Goal: Transaction & Acquisition: Download file/media

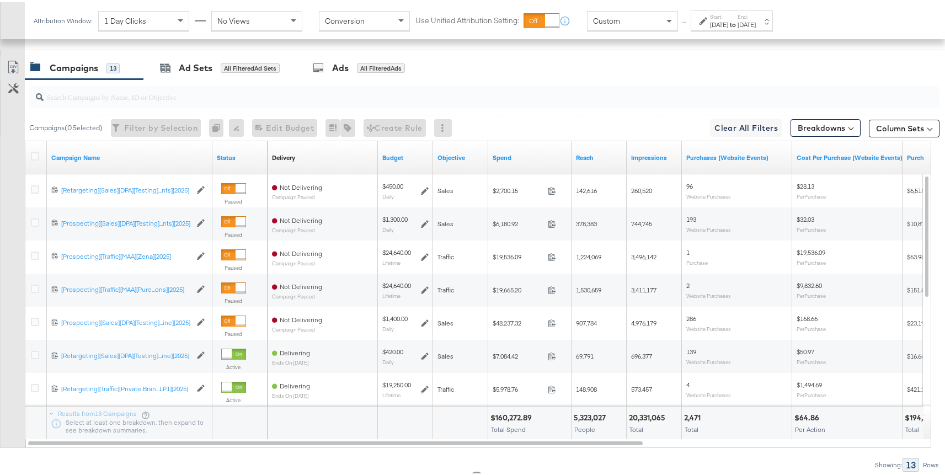
scroll to position [456, 0]
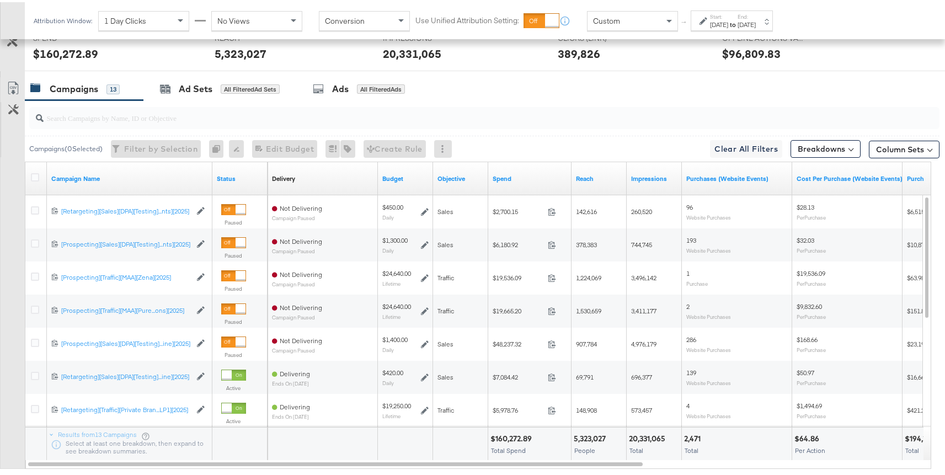
click at [268, 113] on input "search" at bounding box center [450, 111] width 813 height 22
paste input "[CREDIT_CARD_NUMBER]"
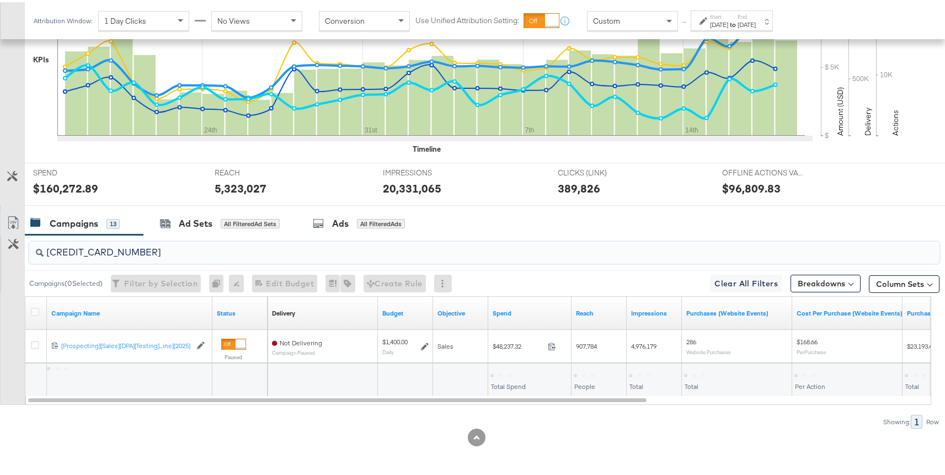
scroll to position [322, 0]
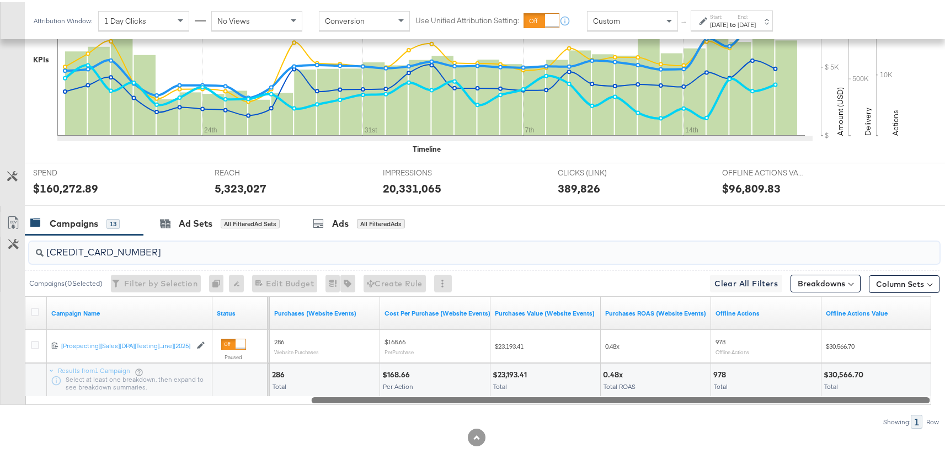
drag, startPoint x: 471, startPoint y: 396, endPoint x: 753, endPoint y: 398, distance: 282.0
click at [753, 398] on div at bounding box center [621, 397] width 619 height 9
type input "[CREDIT_CARD_NUMBER]"
click at [252, 21] on div "No Views" at bounding box center [257, 18] width 90 height 19
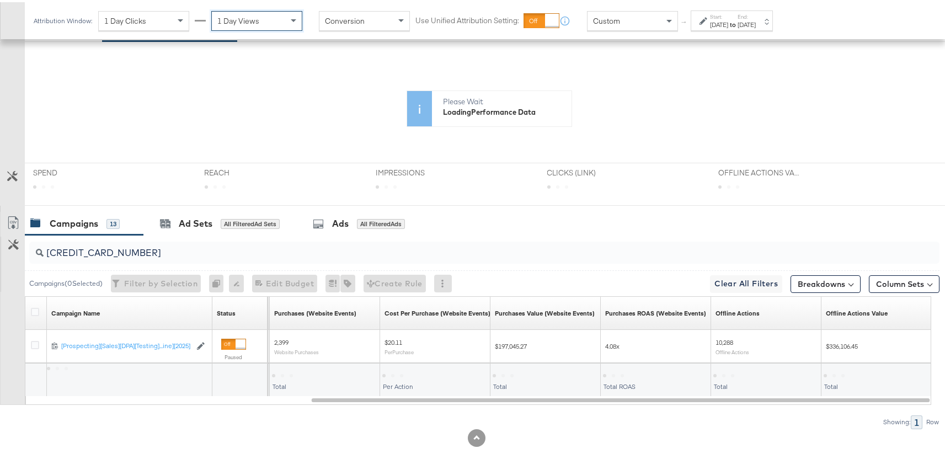
scroll to position [227, 0]
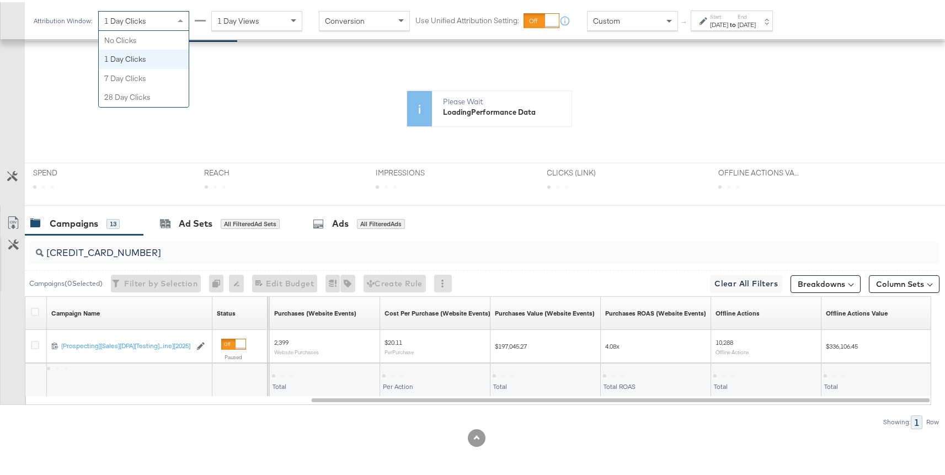
click at [168, 22] on div "1 Day Clicks" at bounding box center [144, 18] width 90 height 19
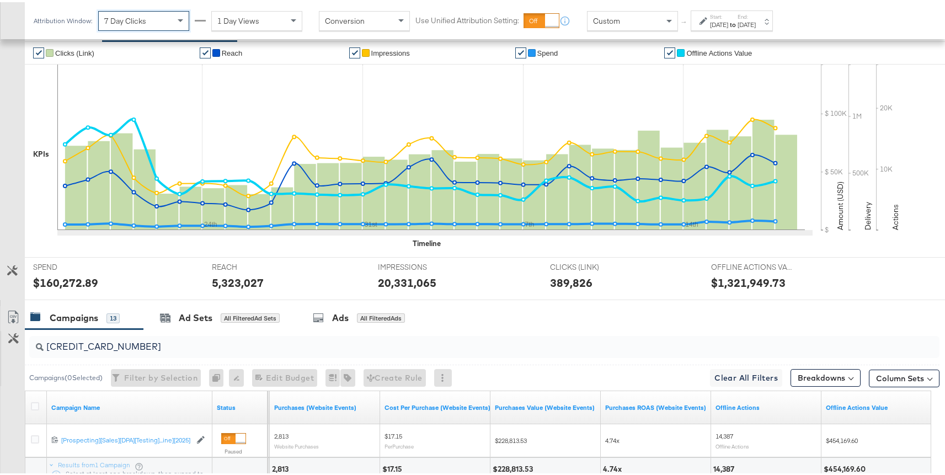
scroll to position [322, 0]
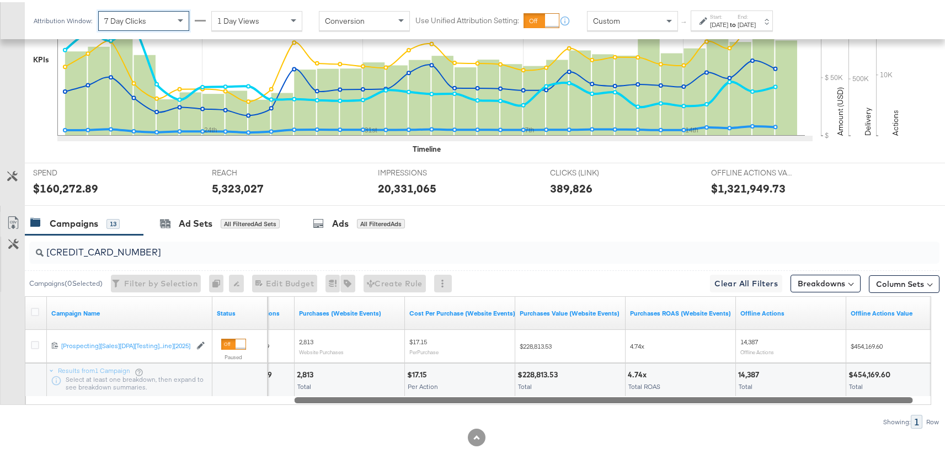
drag, startPoint x: 509, startPoint y: 399, endPoint x: 491, endPoint y: 410, distance: 21.3
click at [491, 410] on div "6825676521036 Campaigns ( 0 Selected) Filter by Selection Filter 0 campaigns 0 …" at bounding box center [470, 330] width 940 height 194
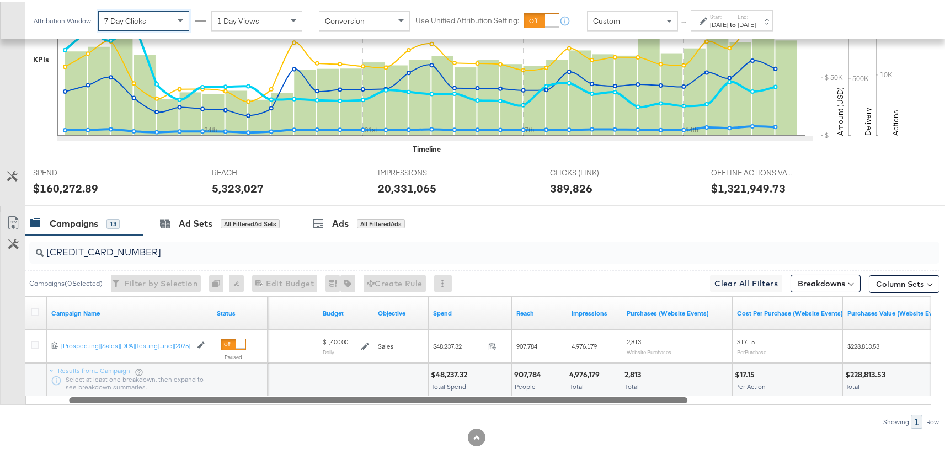
drag, startPoint x: 556, startPoint y: 398, endPoint x: 329, endPoint y: 396, distance: 226.8
click at [329, 396] on div at bounding box center [378, 397] width 619 height 9
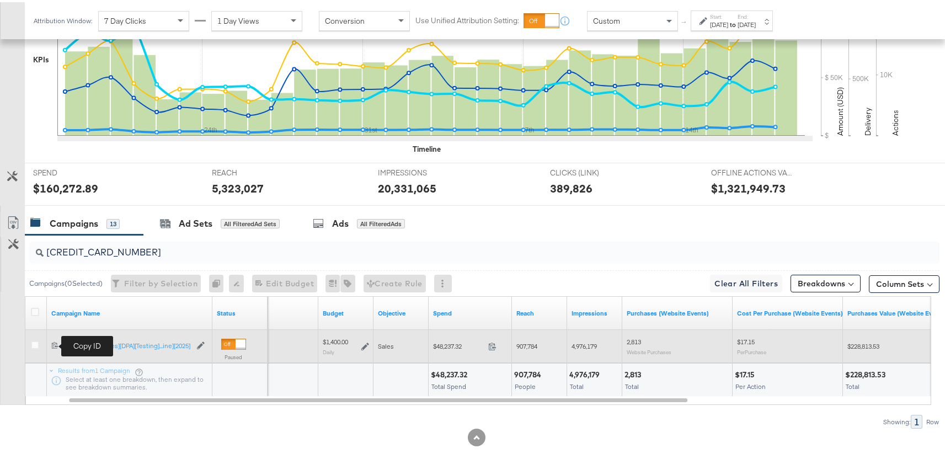
click at [54, 343] on icon at bounding box center [54, 342] width 7 height 7
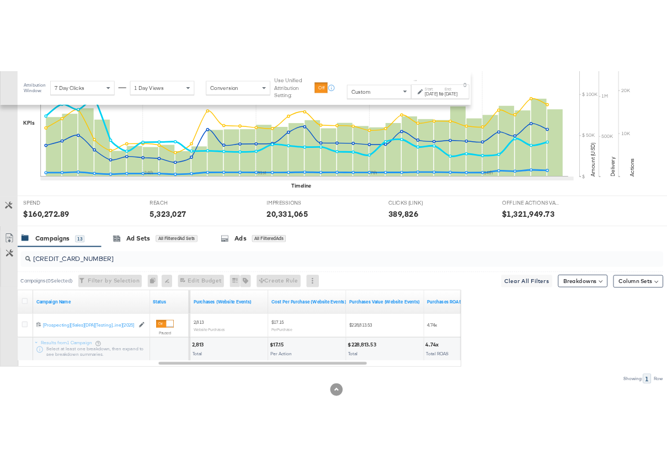
scroll to position [353, 0]
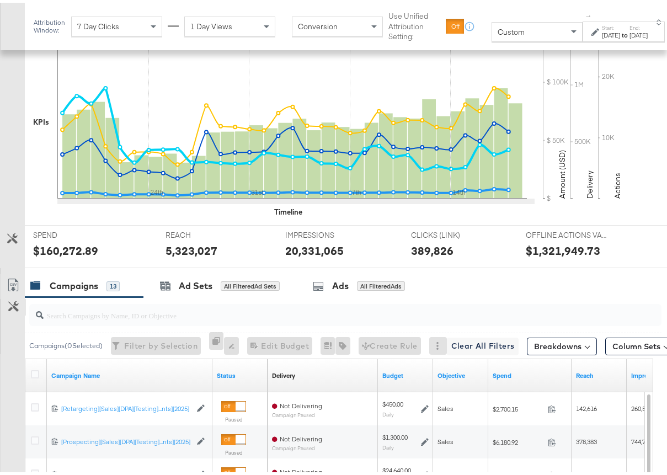
scroll to position [303, 0]
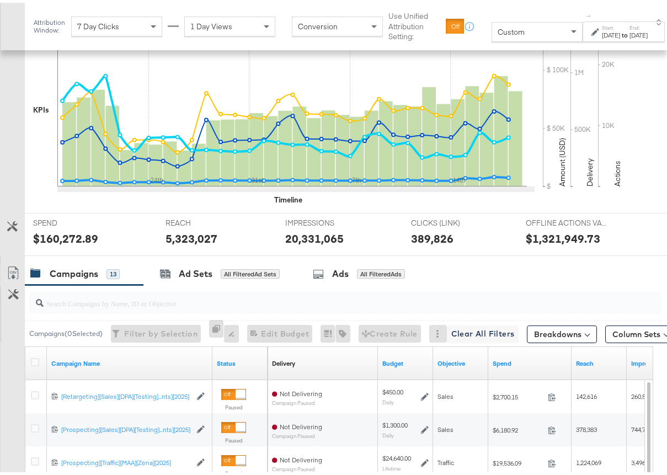
click at [89, 313] on div at bounding box center [343, 300] width 637 height 35
click at [98, 299] on input "search" at bounding box center [325, 296] width 563 height 22
paste input "[CREDIT_CARD_NUMBER]"
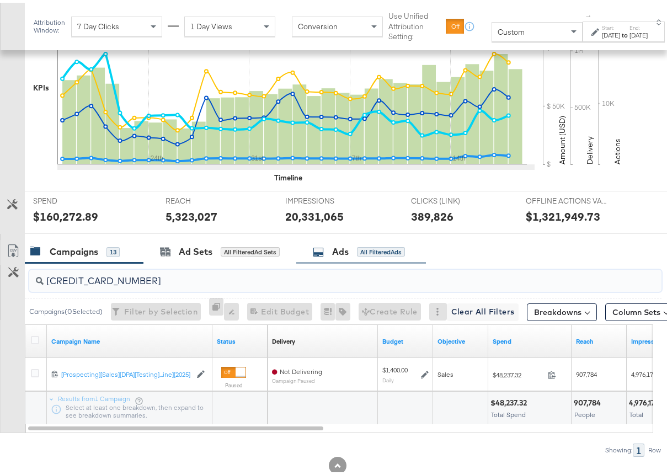
scroll to position [353, 0]
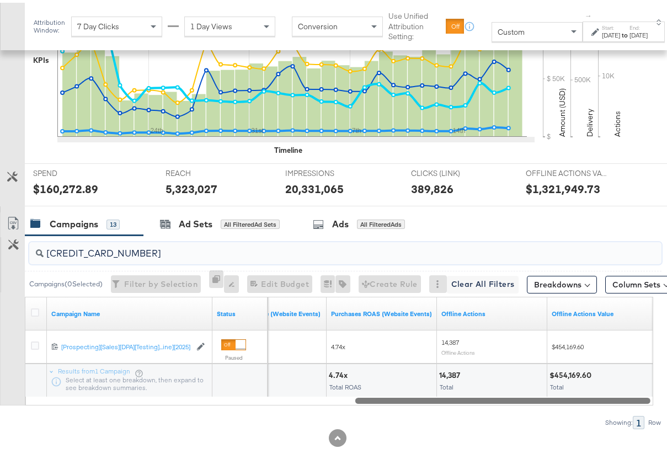
drag, startPoint x: 276, startPoint y: 401, endPoint x: 604, endPoint y: 393, distance: 327.9
click at [604, 393] on div "Campaign Name Status Purchases Value (Website Events) Purchases ROAS (Website E…" at bounding box center [339, 348] width 628 height 109
type input "[CREDIT_CARD_NUMBER]"
click at [612, 23] on label "Start:" at bounding box center [611, 25] width 18 height 7
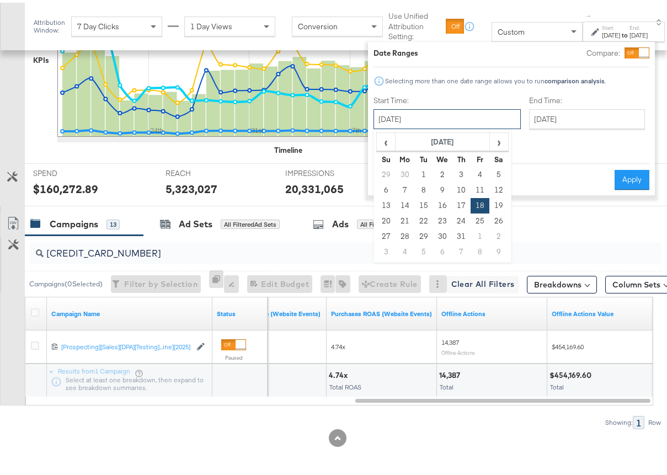
click at [439, 119] on input "[DATE]" at bounding box center [447, 116] width 147 height 20
click at [426, 231] on td "29" at bounding box center [423, 233] width 19 height 15
type input "[DATE]"
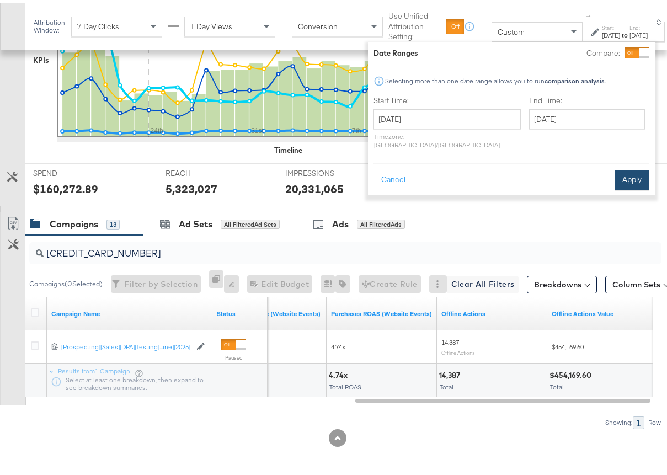
click at [627, 167] on button "Apply" at bounding box center [632, 177] width 35 height 20
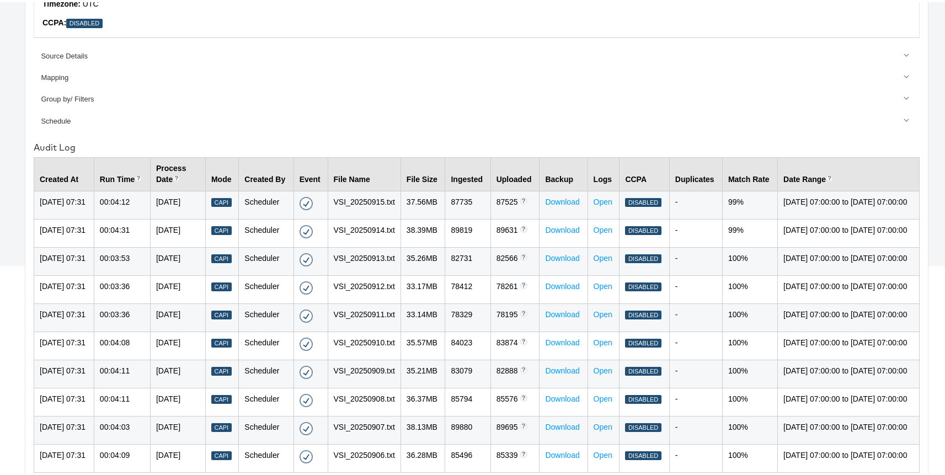
scroll to position [192, 0]
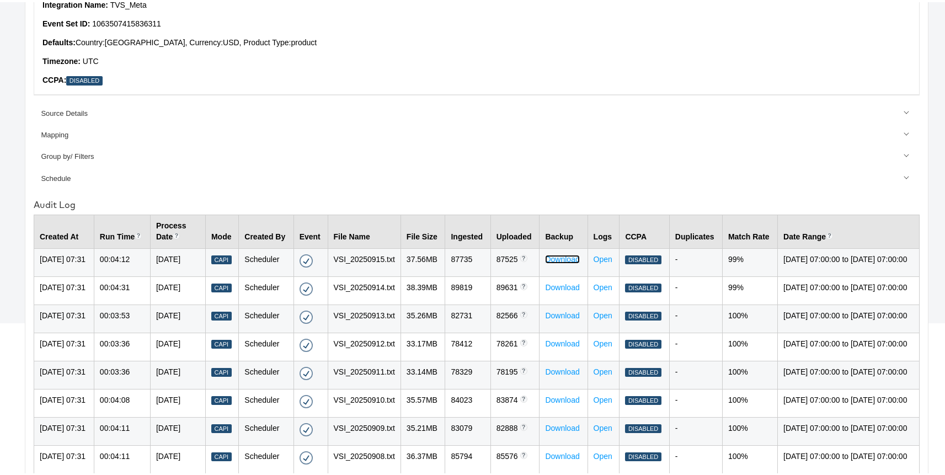
click at [547, 257] on link "Download" at bounding box center [562, 257] width 34 height 9
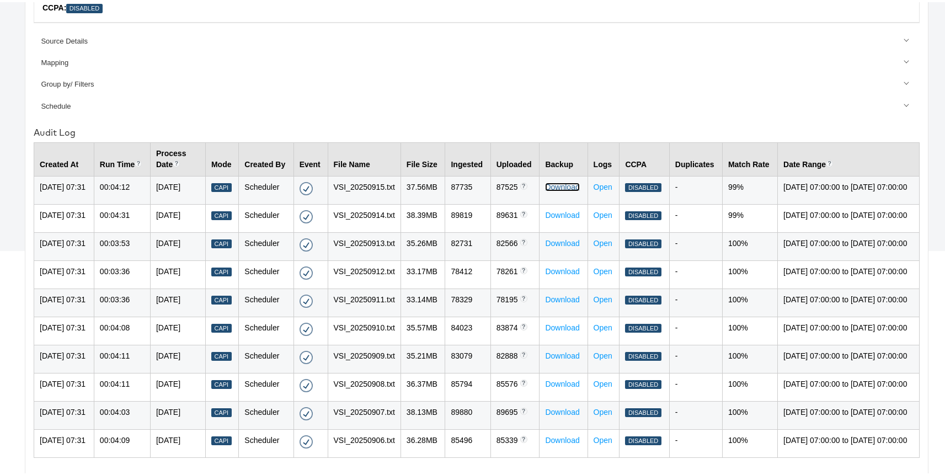
scroll to position [298, 0]
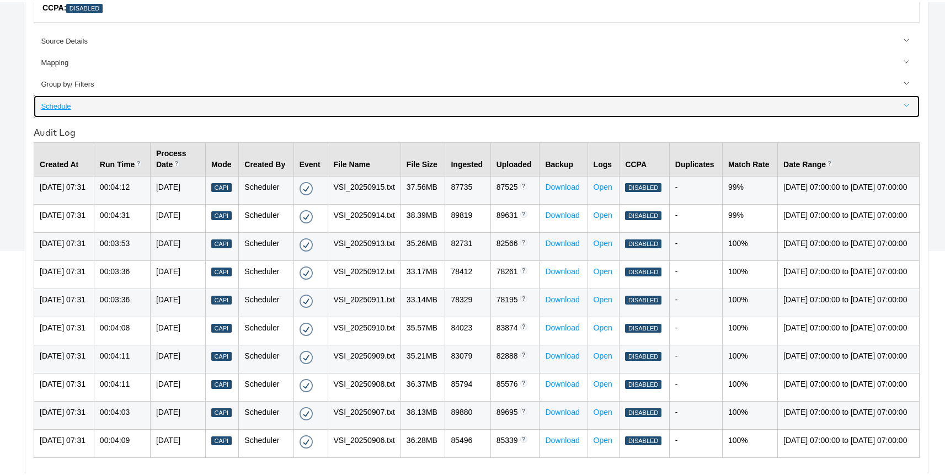
click at [514, 93] on link "Schedule" at bounding box center [477, 104] width 886 height 22
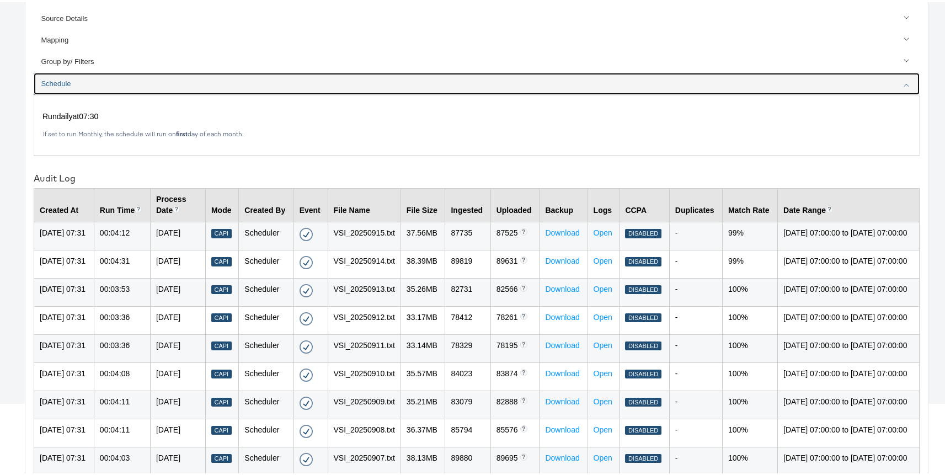
scroll to position [110, 0]
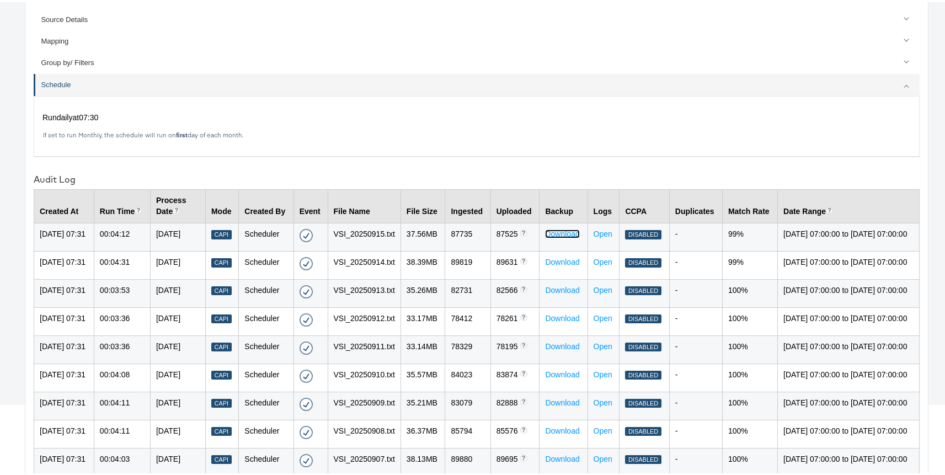
click at [552, 229] on link "Download" at bounding box center [562, 231] width 34 height 9
click at [551, 231] on link "Download" at bounding box center [562, 231] width 34 height 9
click at [550, 230] on link "Download" at bounding box center [562, 231] width 34 height 9
click at [557, 232] on link "Download" at bounding box center [562, 231] width 34 height 9
